Goal: Information Seeking & Learning: Learn about a topic

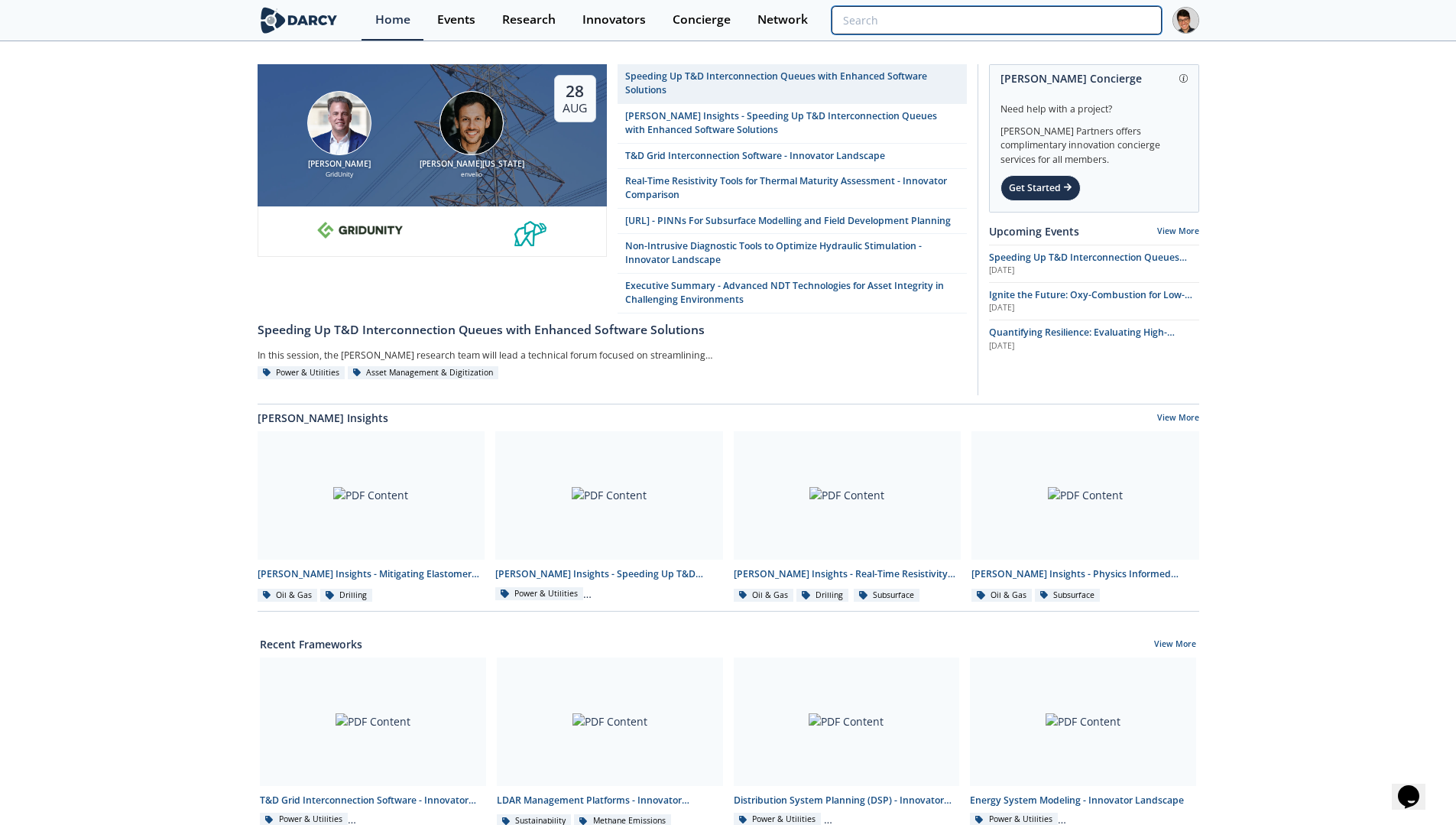
click at [1063, 23] on input "search" at bounding box center [996, 20] width 330 height 28
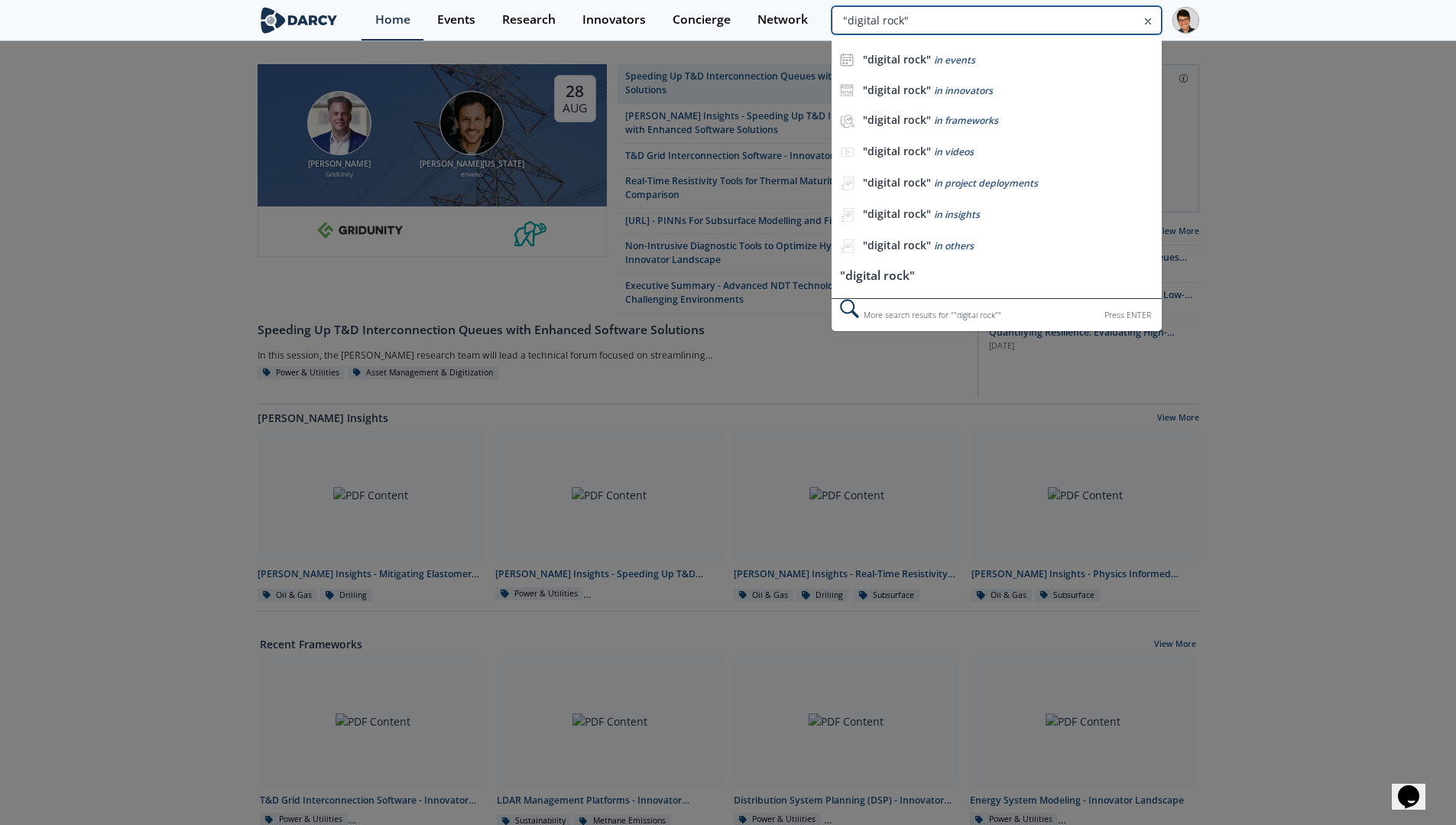
type input ""digital rock""
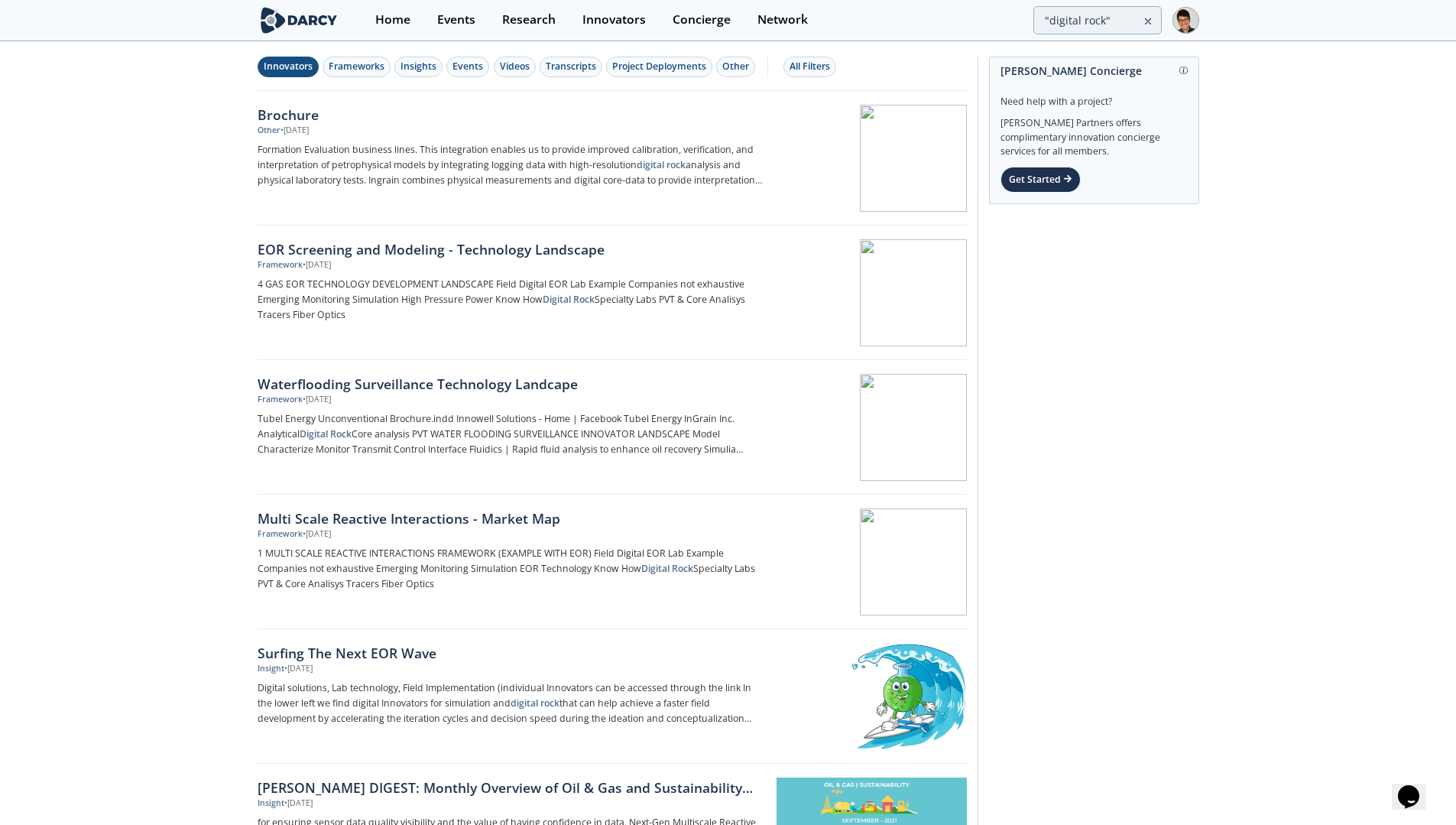
click at [288, 65] on div "Innovators" at bounding box center [288, 66] width 49 height 14
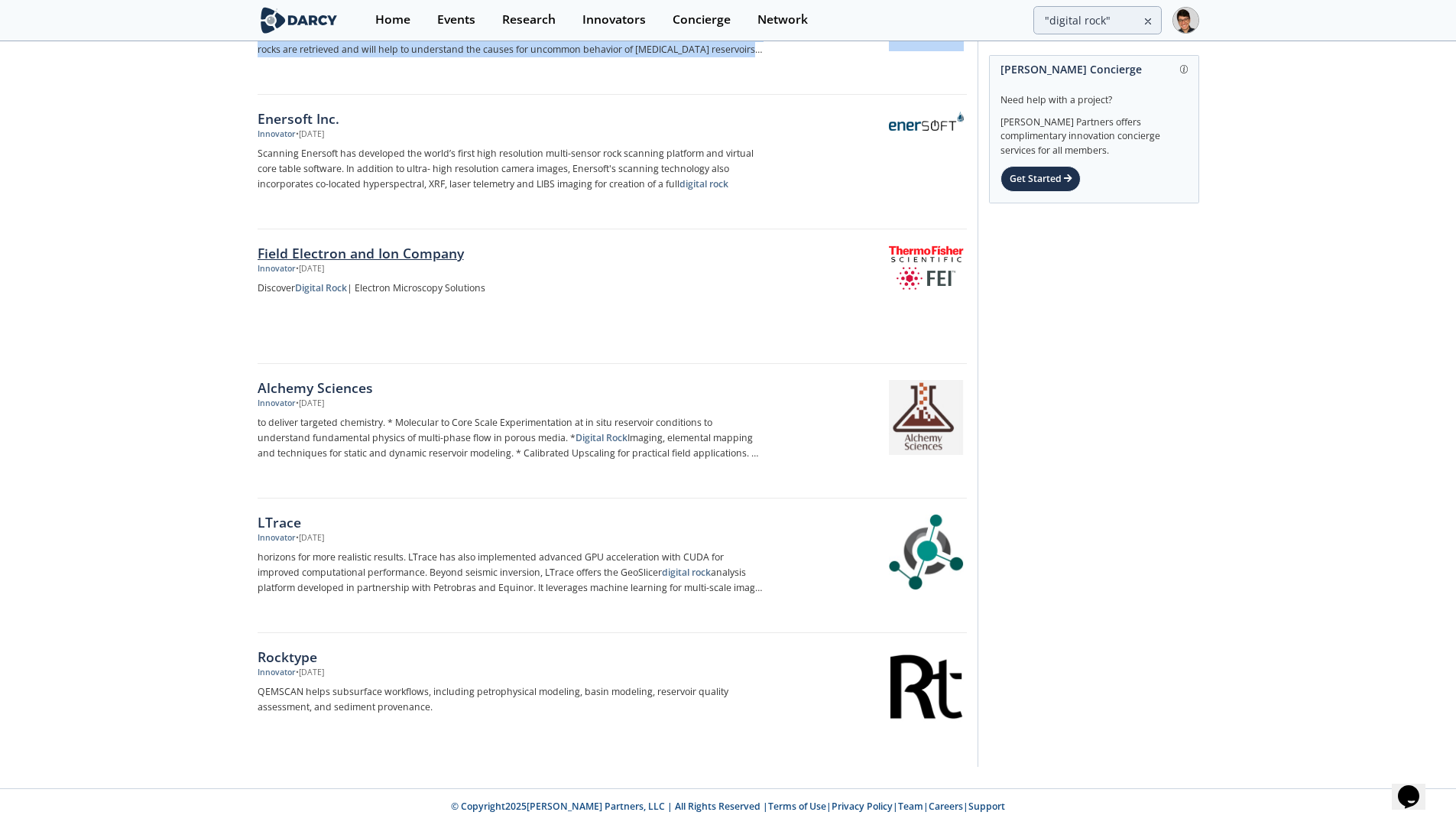
scroll to position [530, 0]
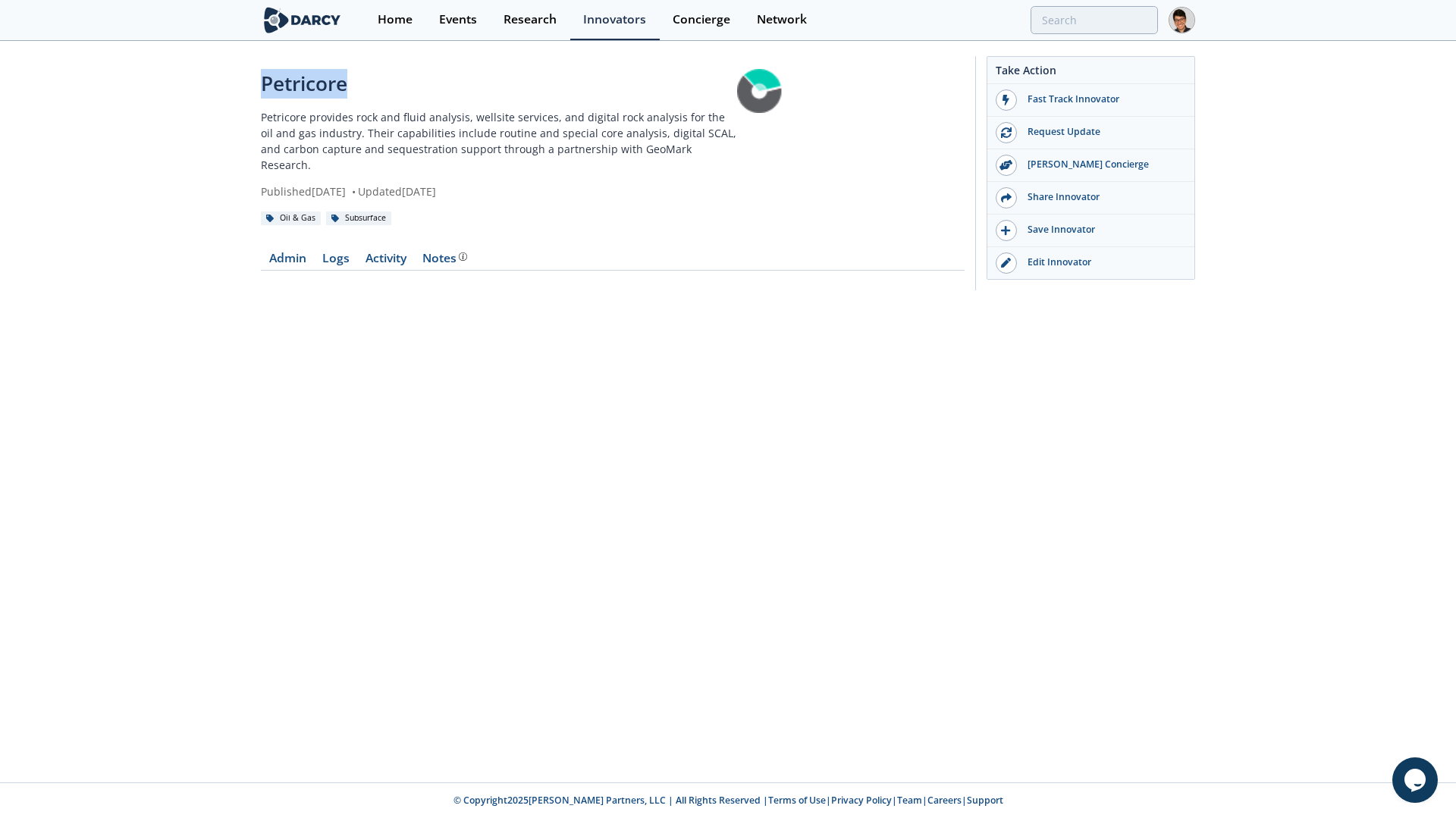
drag, startPoint x: 354, startPoint y: 90, endPoint x: 256, endPoint y: 85, distance: 98.1
click at [256, 85] on div "Petricore Petricore provides rock and fluid analysis, wellsite services, and di…" at bounding box center [728, 177] width 1456 height 269
copy div "Petricore"
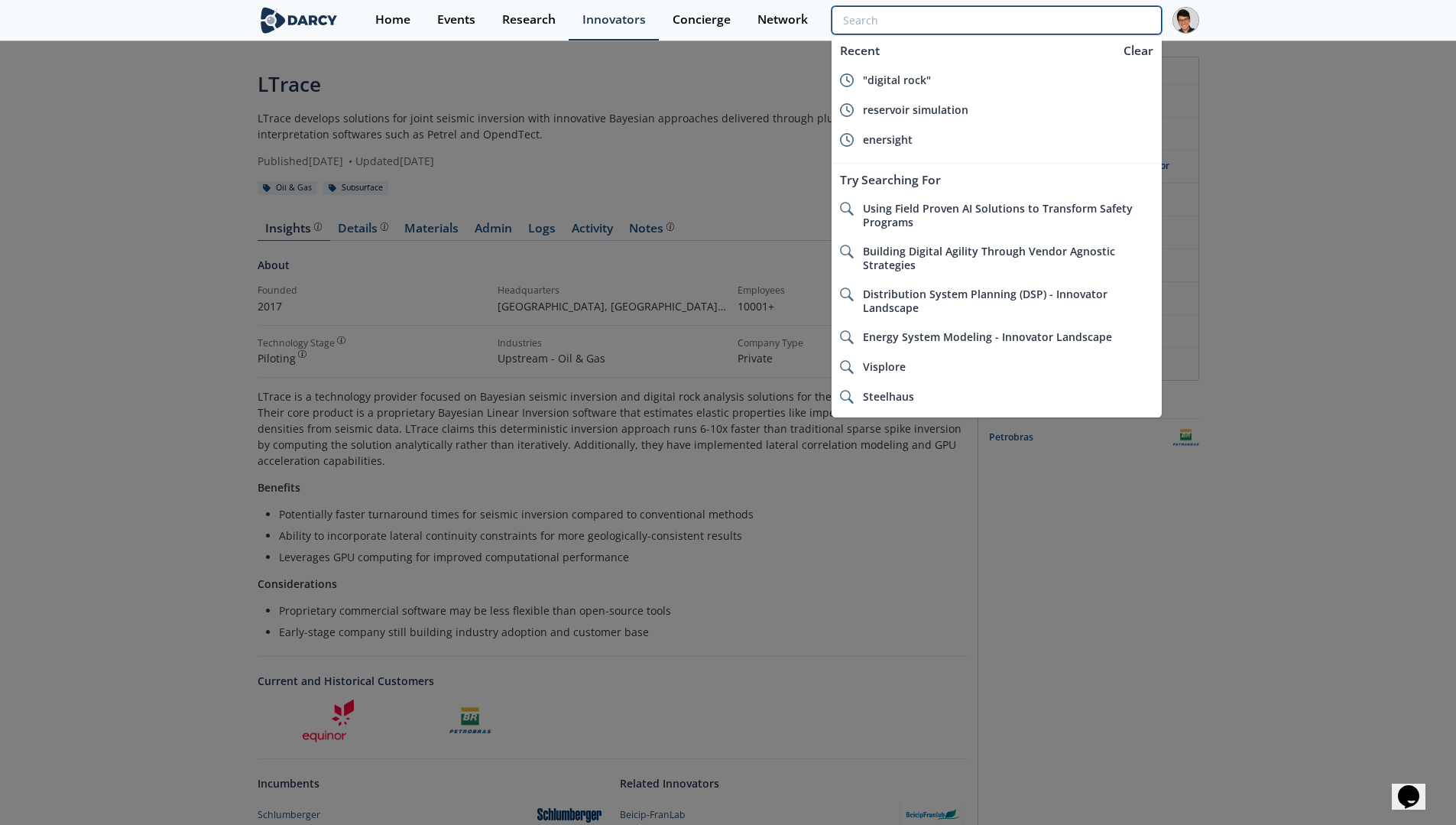
click at [1065, 28] on input "search" at bounding box center [996, 20] width 330 height 28
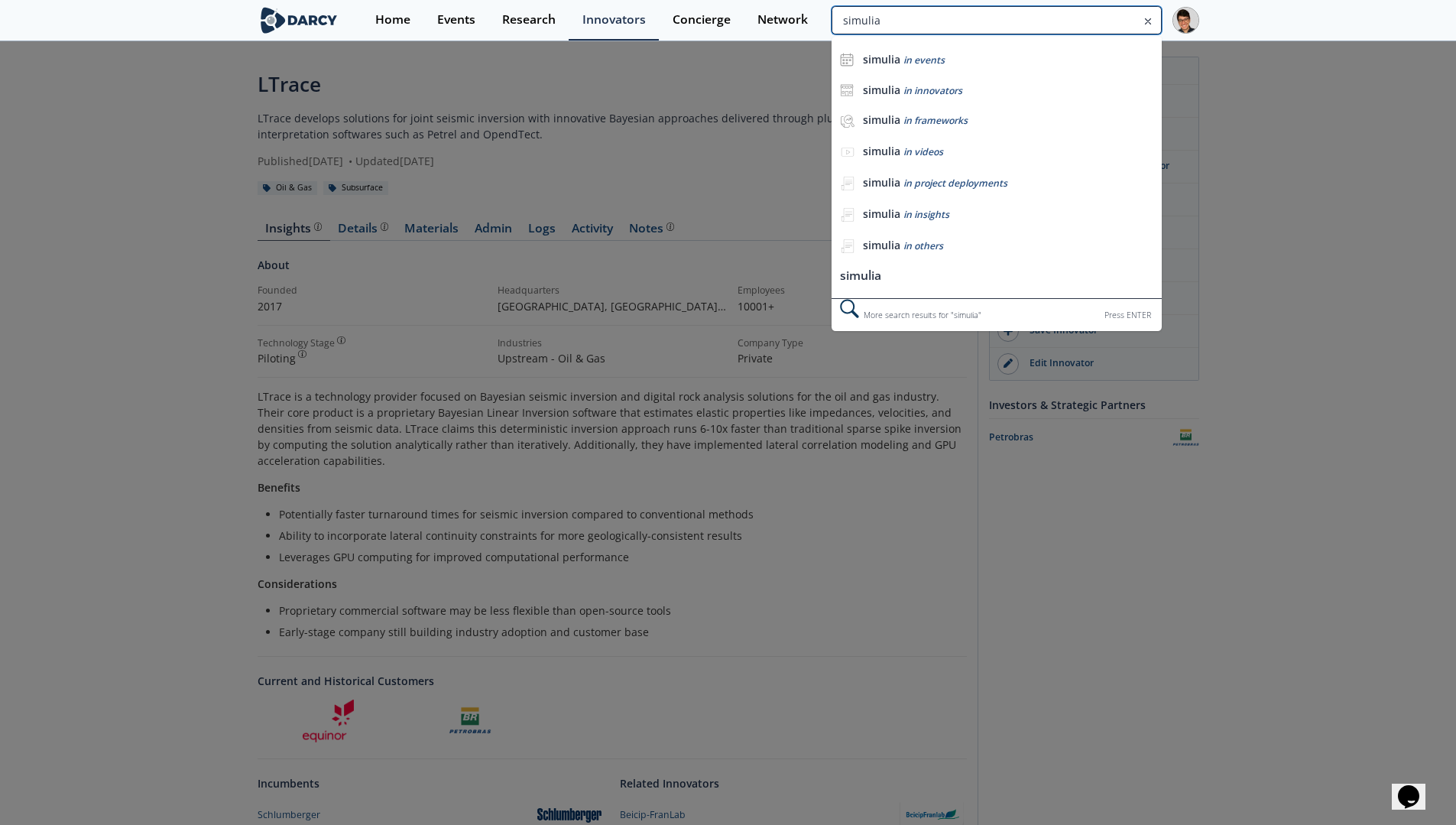
type input "simulia"
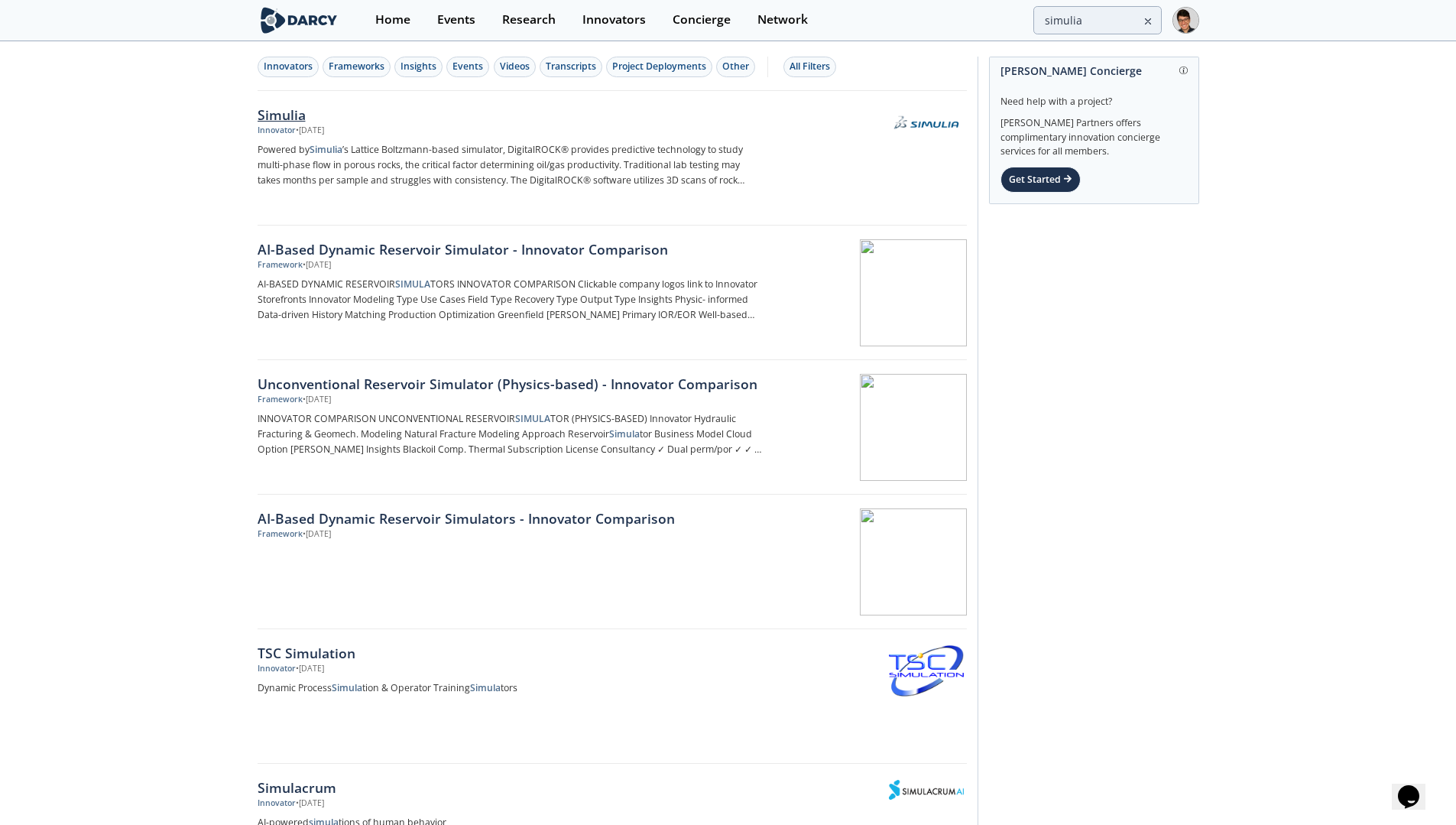
click at [308, 119] on div "Simulia" at bounding box center [511, 115] width 506 height 20
